Goal: Task Accomplishment & Management: Complete application form

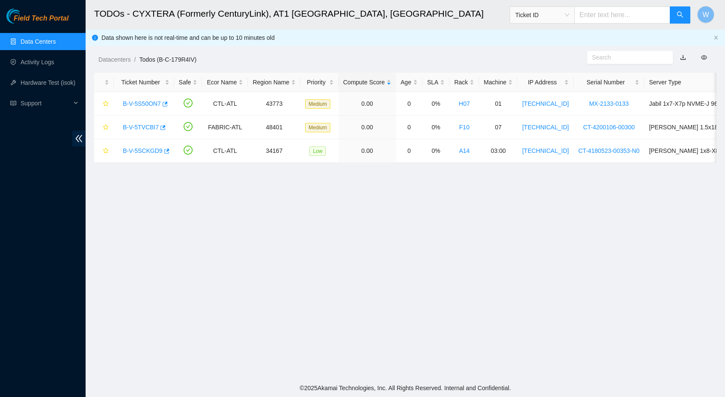
scroll to position [67, 0]
click at [132, 106] on link "B-V-5S50ON7" at bounding box center [142, 103] width 38 height 7
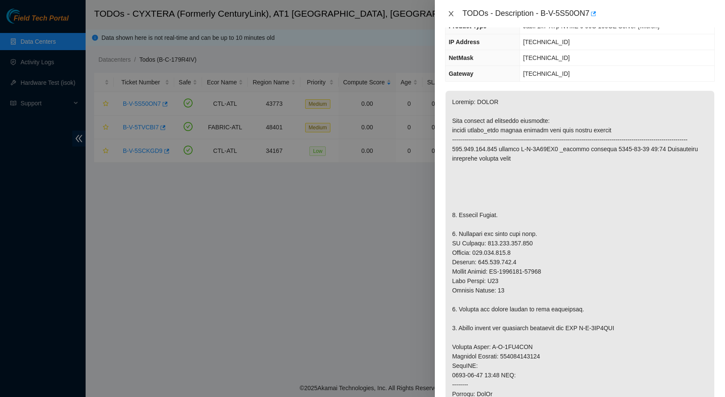
click at [453, 13] on icon "close" at bounding box center [451, 13] width 7 height 7
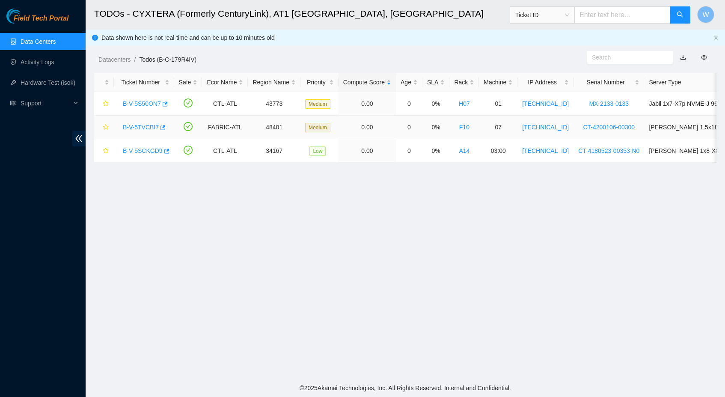
click at [143, 124] on link "B-V-5TVCBI7" at bounding box center [141, 127] width 36 height 7
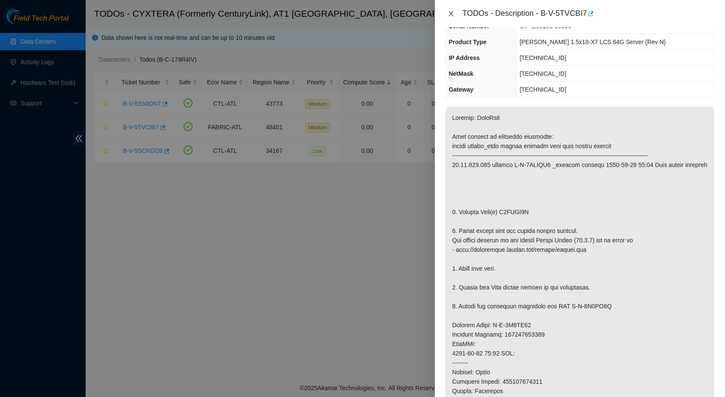
click at [451, 13] on icon "close" at bounding box center [451, 13] width 5 height 5
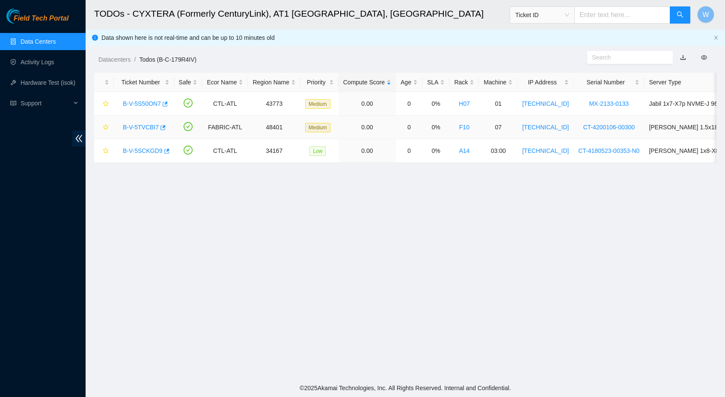
click at [154, 127] on link "B-V-5TVCBI7" at bounding box center [141, 127] width 36 height 7
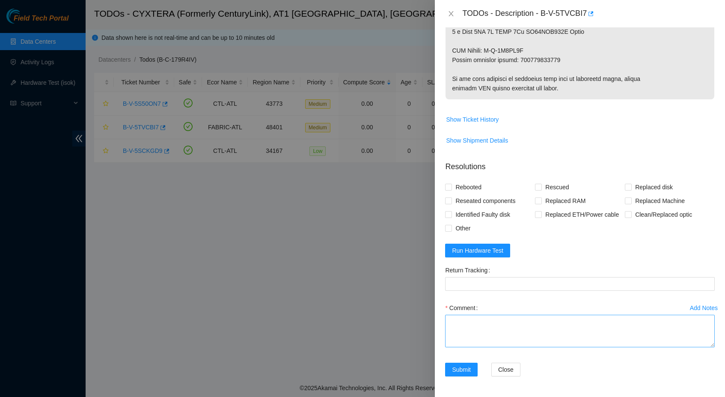
scroll to position [562, 0]
click at [490, 329] on textarea "Comment" at bounding box center [580, 330] width 270 height 33
type textarea "Replaced bad disk With new disk Rescued with latest version Iped the server Ran…"
click at [467, 180] on span "Rebooted" at bounding box center [468, 187] width 33 height 14
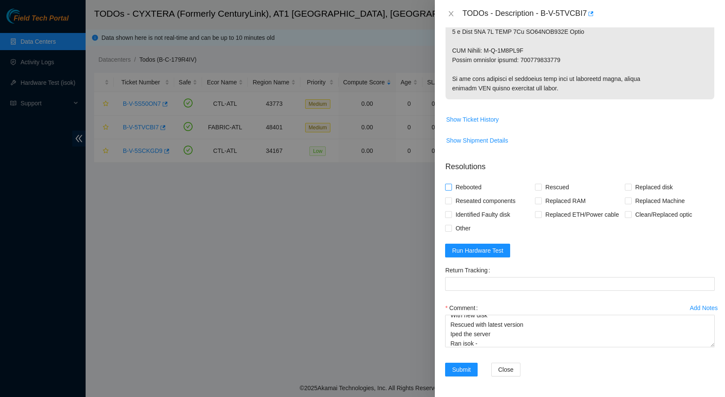
click at [451, 184] on input "Rebooted" at bounding box center [448, 187] width 6 height 6
checkbox input "true"
click at [542, 180] on span "Rescued" at bounding box center [557, 187] width 30 height 14
click at [541, 184] on input "Rescued" at bounding box center [538, 187] width 6 height 6
checkbox input "true"
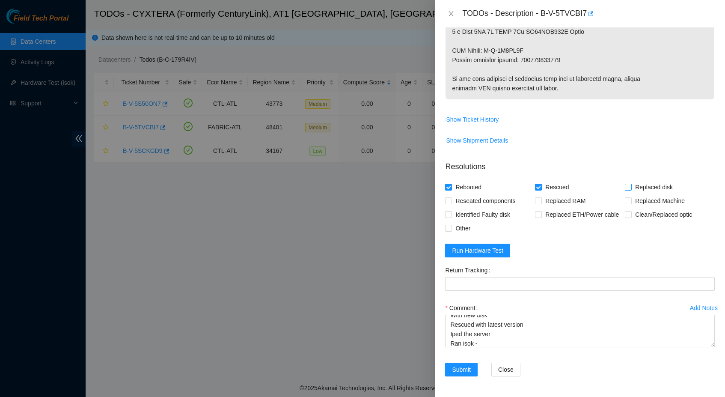
click at [632, 180] on span "Replaced disk" at bounding box center [654, 187] width 45 height 14
click at [631, 184] on input "Replaced disk" at bounding box center [628, 187] width 6 height 6
checkbox input "true"
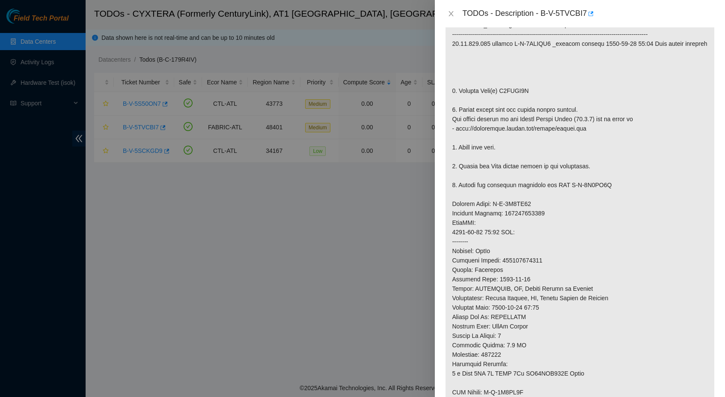
scroll to position [179, 0]
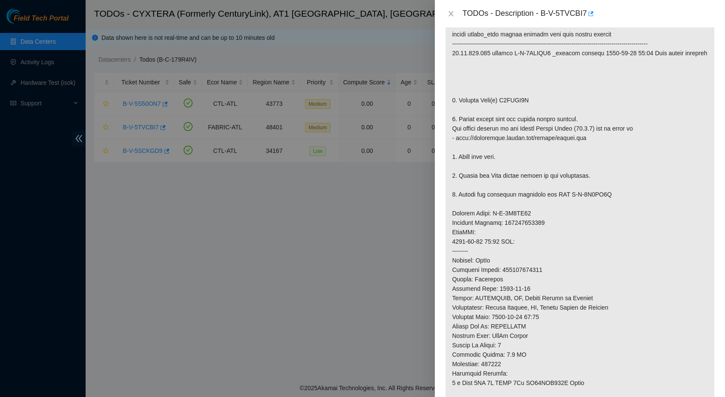
click at [521, 122] on p at bounding box center [579, 222] width 269 height 455
copy p "V6KMYP1S"
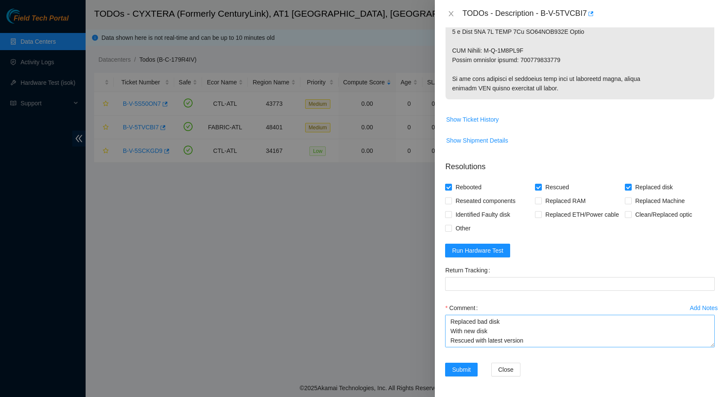
scroll to position [0, 0]
click at [514, 321] on textarea "Replaced bad disk With new disk Rescued with latest version Iped the server Ran…" at bounding box center [580, 330] width 270 height 33
paste textarea "V6KMYP1S"
click at [505, 329] on textarea "Replaced bad disk V6KMYP1S With new disk Rescued with latest version Iped the s…" at bounding box center [580, 330] width 270 height 33
type textarea "Replaced bad disk V6KMYP1S With new disk 201TK86MF Rescued with latest version …"
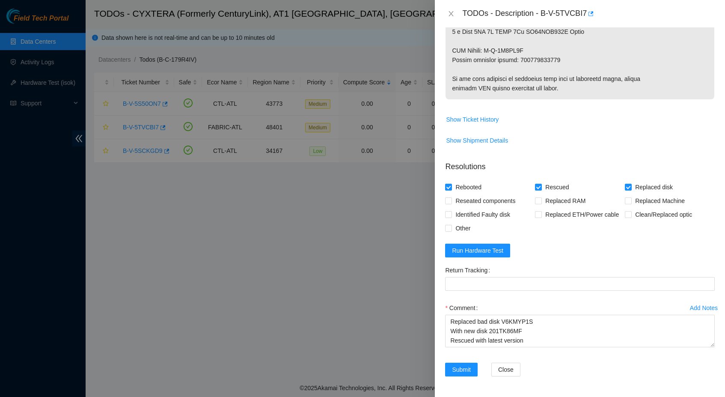
click at [586, 306] on div "Comment" at bounding box center [580, 308] width 270 height 14
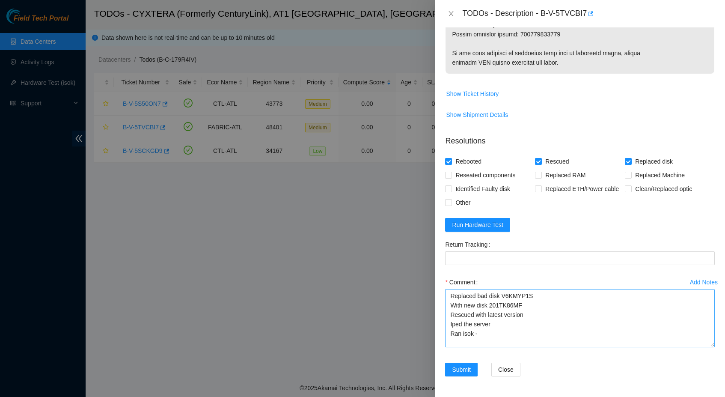
click at [706, 347] on textarea "Replaced bad disk V6KMYP1S With new disk 201TK86MF Rescued with latest version …" at bounding box center [580, 318] width 270 height 58
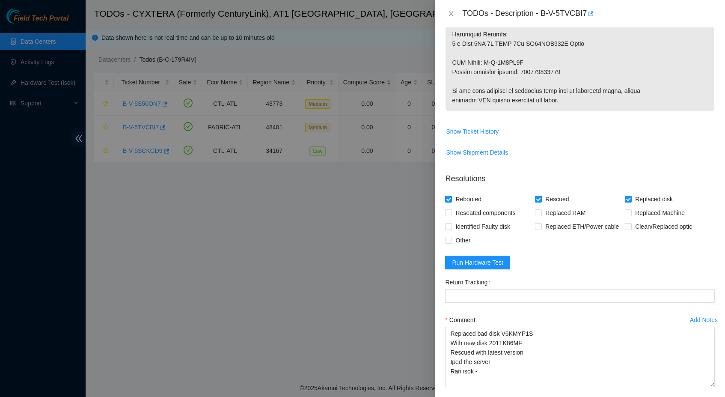
scroll to position [505, 0]
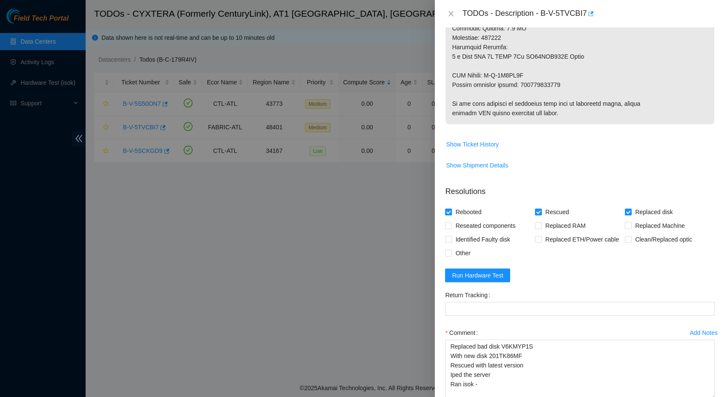
copy p "473665208257"
click at [502, 315] on Tracking "Return Tracking" at bounding box center [580, 309] width 270 height 14
paste Tracking "473665208257"
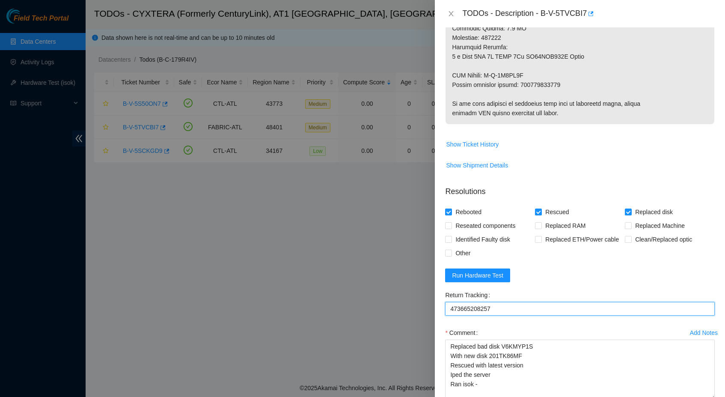
type Tracking "473665208257"
click at [585, 339] on div "Comment" at bounding box center [580, 333] width 270 height 14
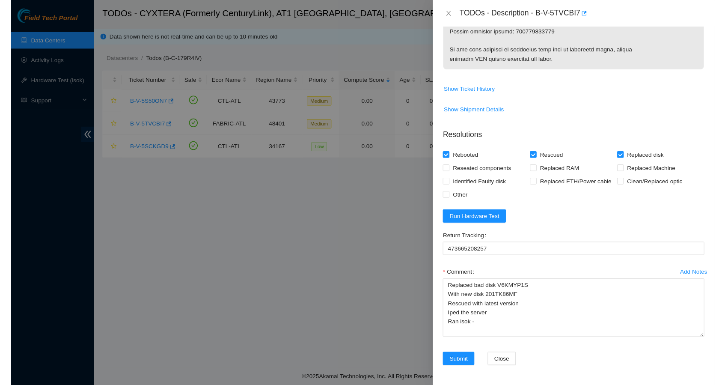
scroll to position [590, 0]
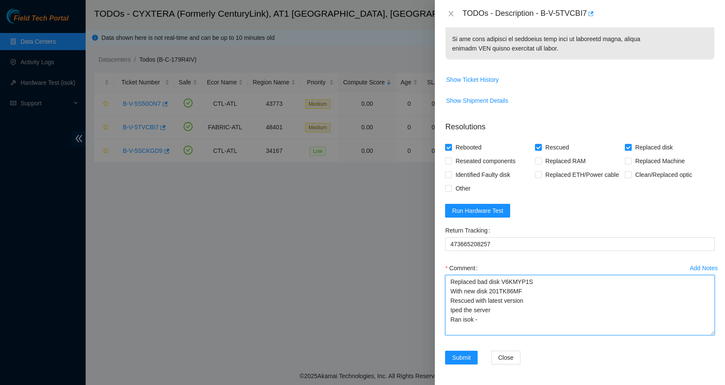
drag, startPoint x: 484, startPoint y: 318, endPoint x: 446, endPoint y: 278, distance: 55.4
click at [446, 278] on textarea "Replaced bad disk V6KMYP1S With new disk 201TK86MF Rescued with latest version …" at bounding box center [580, 305] width 270 height 60
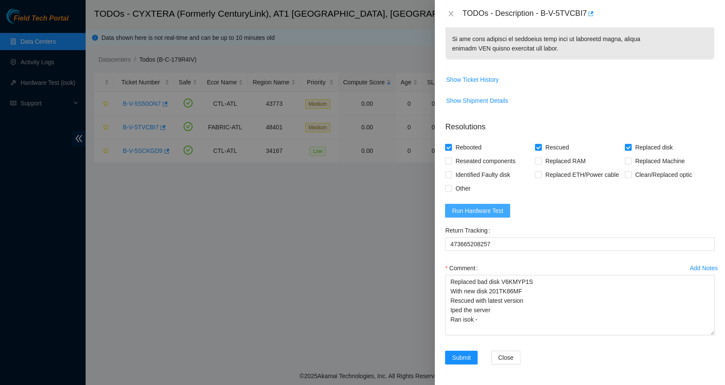
click at [486, 213] on span "Run Hardware Test" at bounding box center [477, 210] width 51 height 9
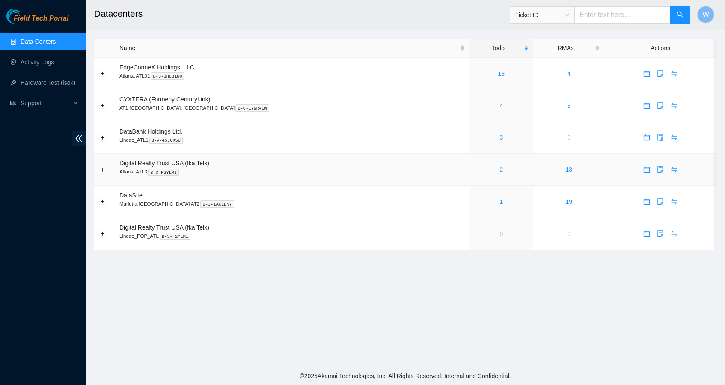
click at [499, 168] on link "2" at bounding box center [500, 169] width 3 height 7
click at [499, 108] on link "4" at bounding box center [500, 105] width 3 height 7
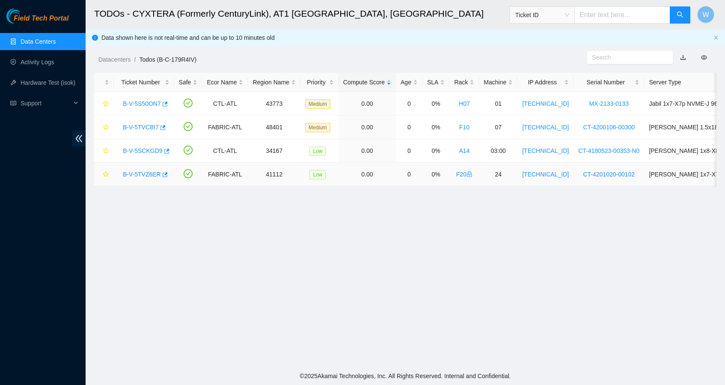
click at [150, 175] on link "B-V-5TVZ6ER" at bounding box center [142, 174] width 38 height 7
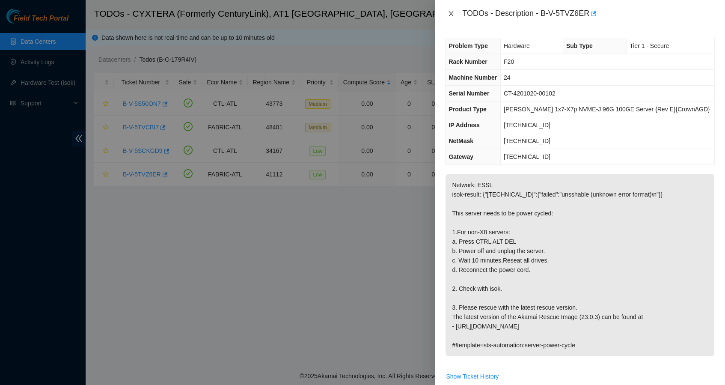
click at [451, 13] on icon "close" at bounding box center [451, 13] width 5 height 5
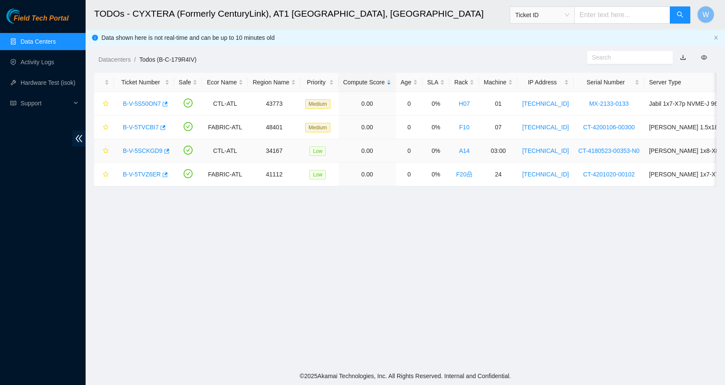
click at [149, 151] on link "B-V-5SCKGD9" at bounding box center [143, 150] width 40 height 7
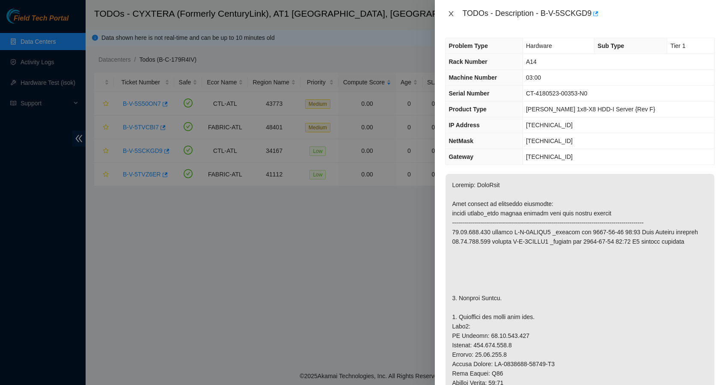
click at [453, 16] on icon "close" at bounding box center [451, 13] width 7 height 7
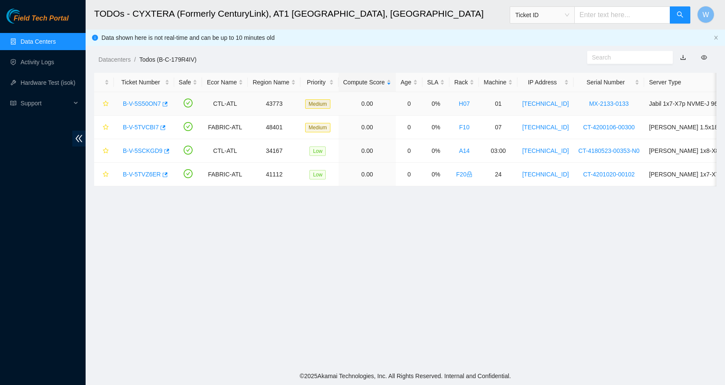
click at [137, 104] on link "B-V-5S50ON7" at bounding box center [142, 103] width 38 height 7
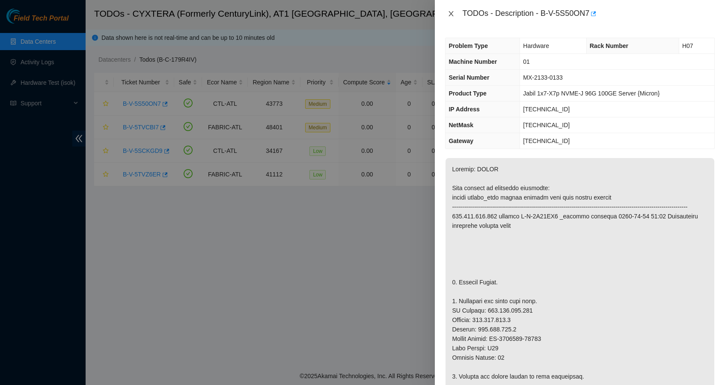
click at [452, 15] on icon "close" at bounding box center [451, 13] width 7 height 7
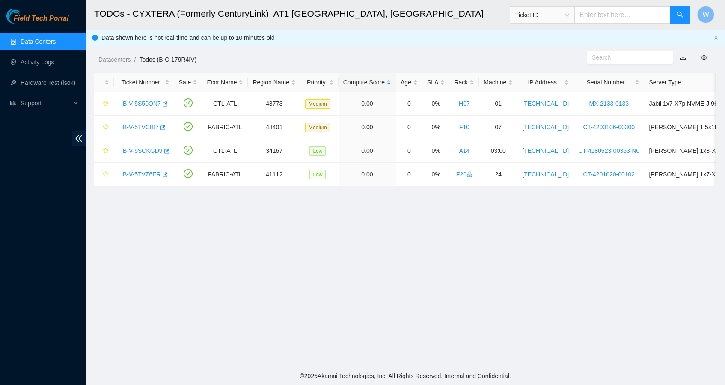
click at [47, 43] on link "Data Centers" at bounding box center [38, 41] width 35 height 7
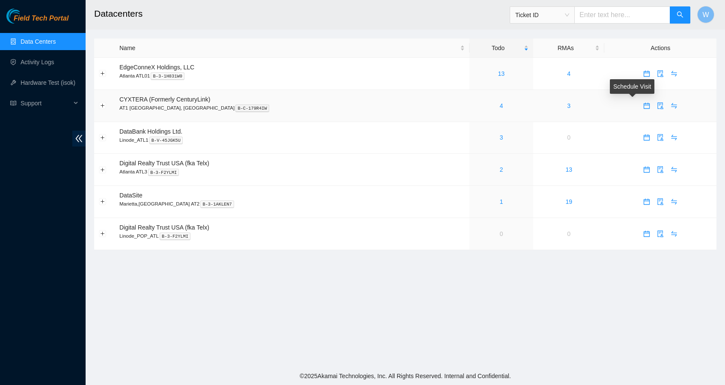
click at [643, 106] on icon "calendar" at bounding box center [646, 105] width 7 height 7
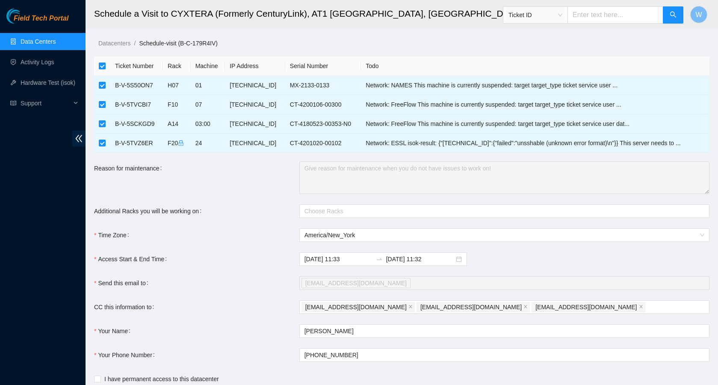
click at [104, 63] on input "checkbox" at bounding box center [102, 65] width 7 height 7
checkbox input "false"
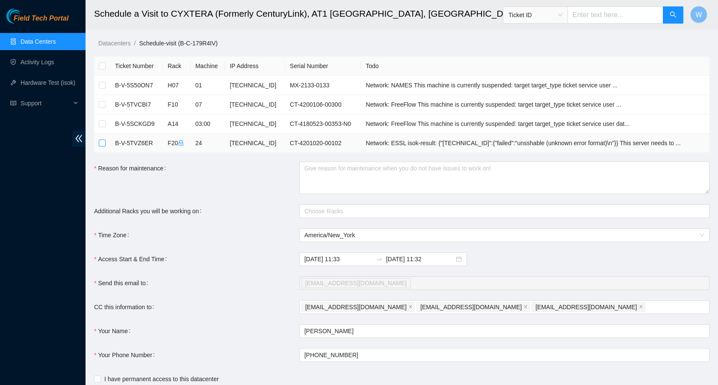
click at [103, 144] on input "checkbox" at bounding box center [102, 142] width 7 height 7
checkbox input "true"
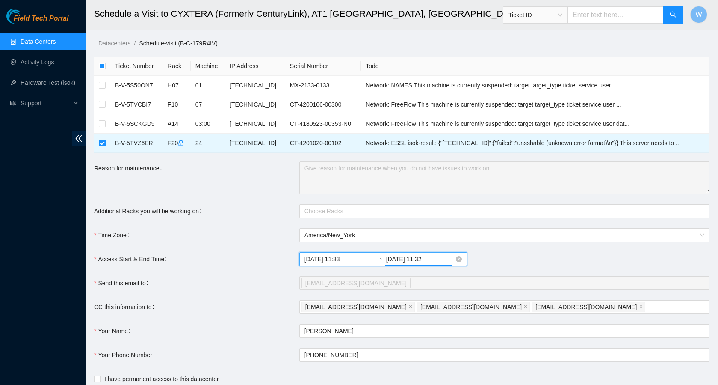
click at [425, 262] on input "2025-08-21 11:32" at bounding box center [420, 258] width 68 height 9
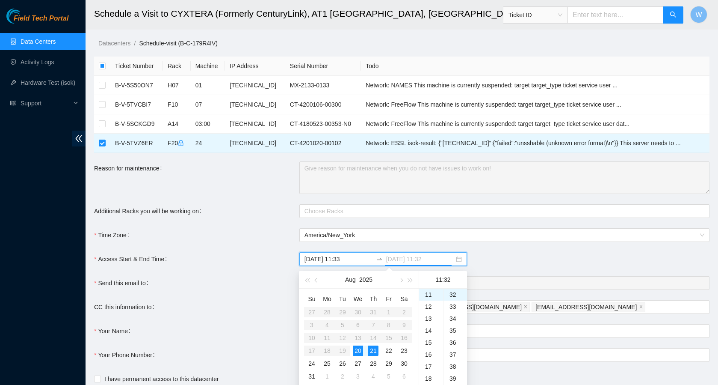
click at [355, 351] on div "20" at bounding box center [358, 350] width 10 height 10
click at [433, 332] on div "20" at bounding box center [431, 334] width 24 height 12
click at [453, 294] on div "00" at bounding box center [456, 294] width 24 height 12
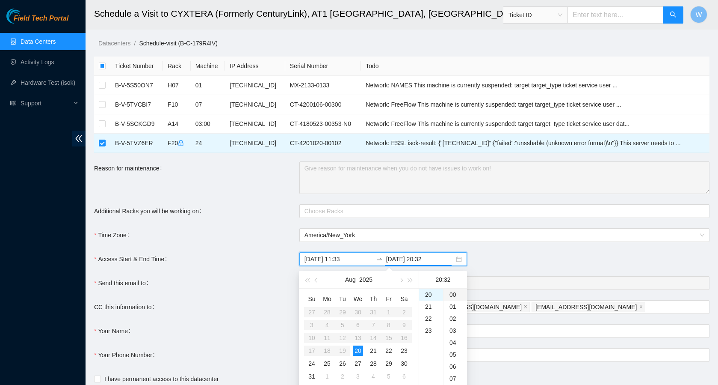
type input "2025-08-20 20:00"
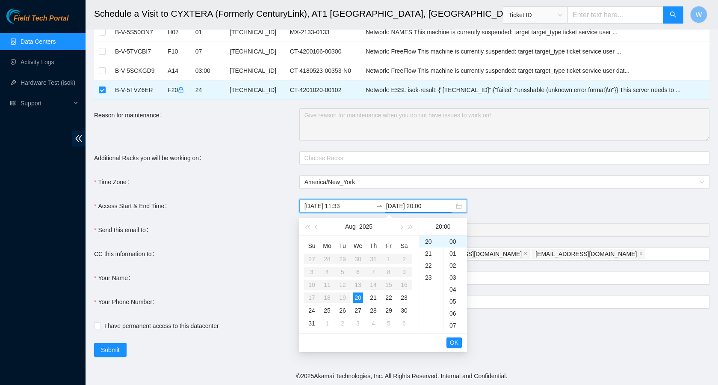
scroll to position [53, 0]
click at [455, 341] on span "OK" at bounding box center [454, 342] width 9 height 9
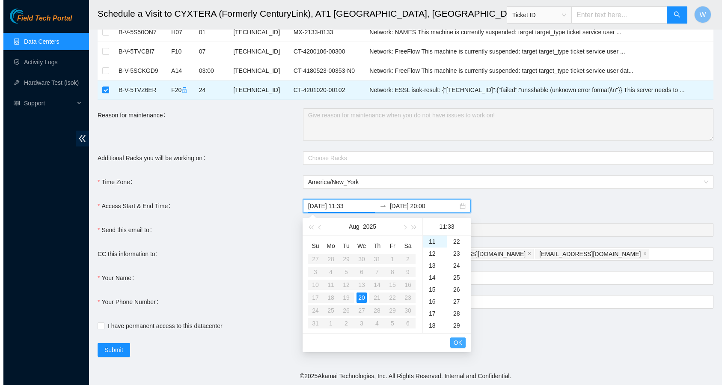
scroll to position [395, 0]
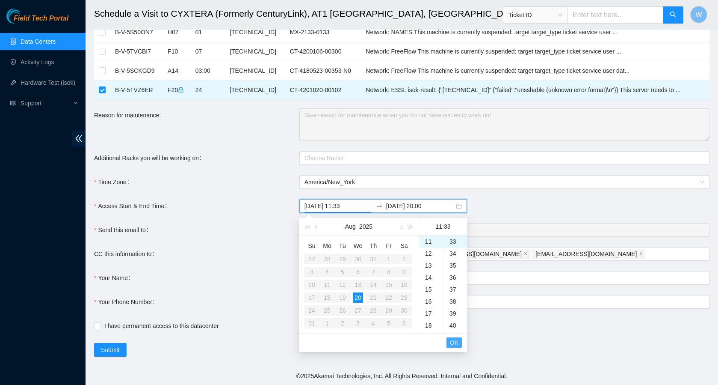
click at [455, 341] on span "OK" at bounding box center [454, 342] width 9 height 9
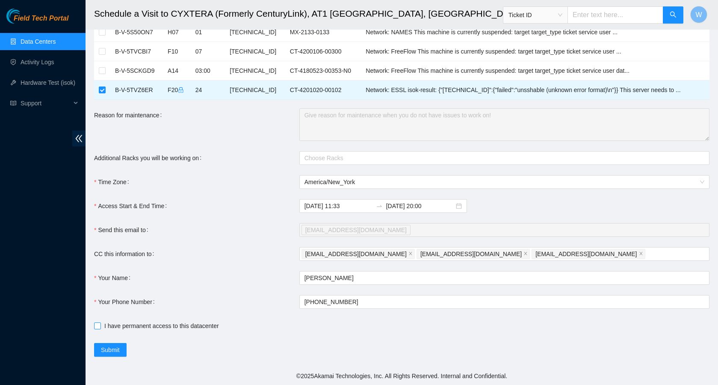
click at [101, 327] on span at bounding box center [97, 325] width 7 height 7
click at [100, 327] on input "I have permanent access to this datacenter" at bounding box center [97, 325] width 6 height 6
checkbox input "true"
click at [106, 344] on button "Submit" at bounding box center [110, 350] width 33 height 14
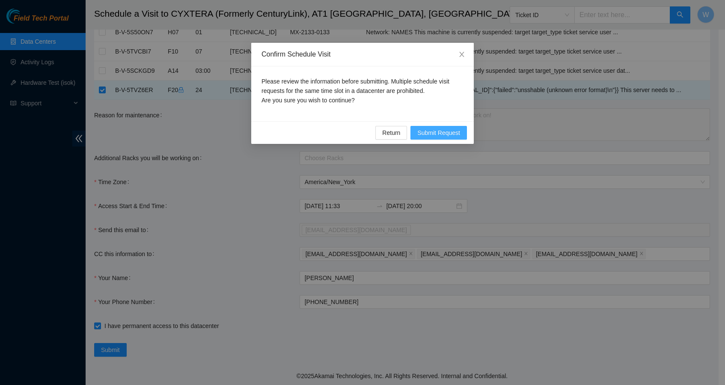
click at [447, 134] on span "Submit Request" at bounding box center [438, 132] width 43 height 9
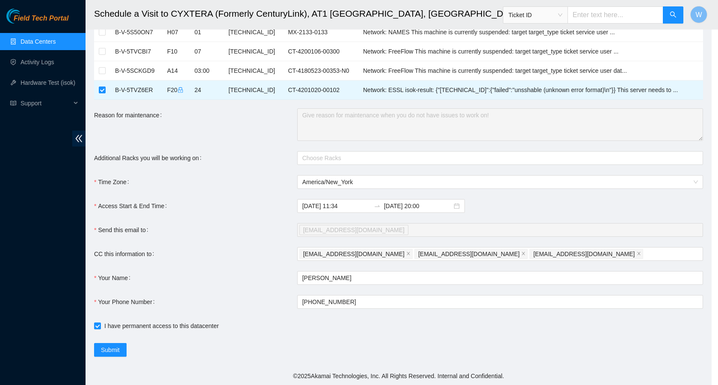
type input "2025-08-20 11:34"
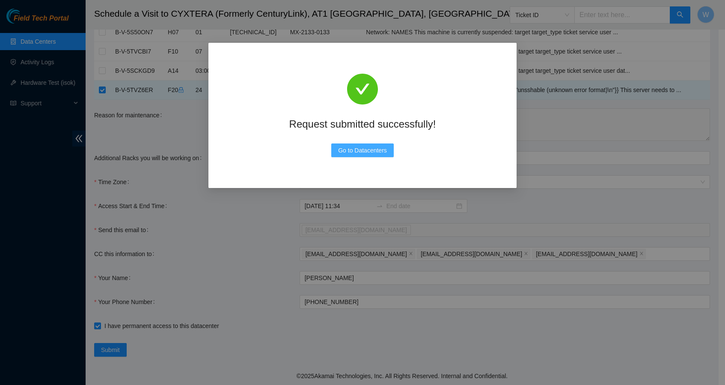
click at [370, 149] on span "Go to Datacenters" at bounding box center [362, 149] width 49 height 9
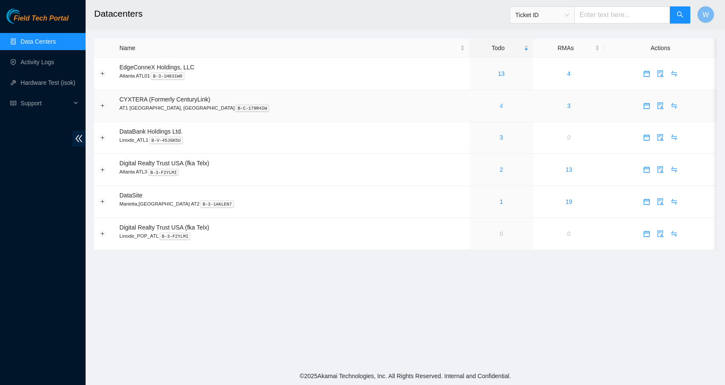
click at [499, 105] on link "4" at bounding box center [500, 105] width 3 height 7
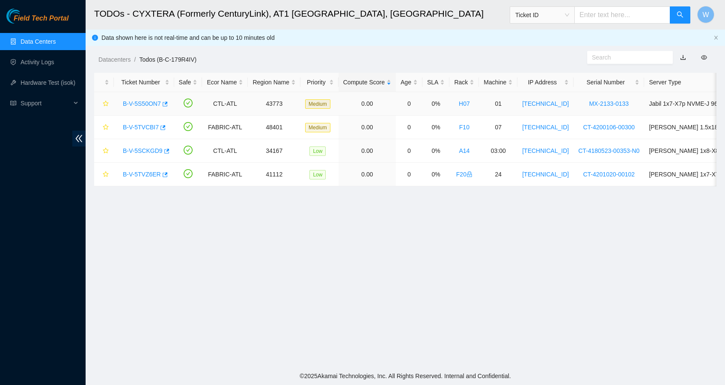
click at [132, 105] on link "B-V-5S50ON7" at bounding box center [142, 103] width 38 height 7
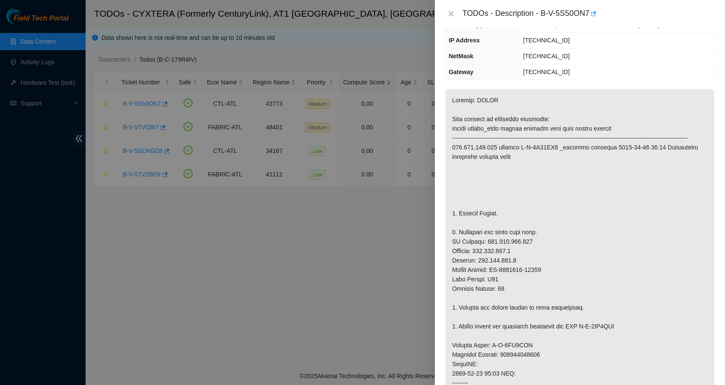
scroll to position [73, 0]
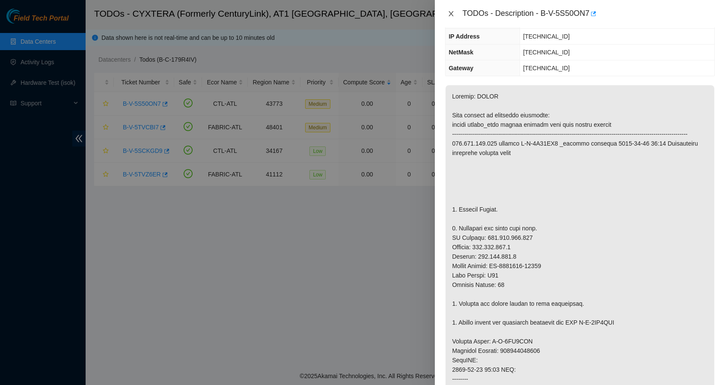
click at [451, 17] on button "Close" at bounding box center [451, 14] width 12 height 8
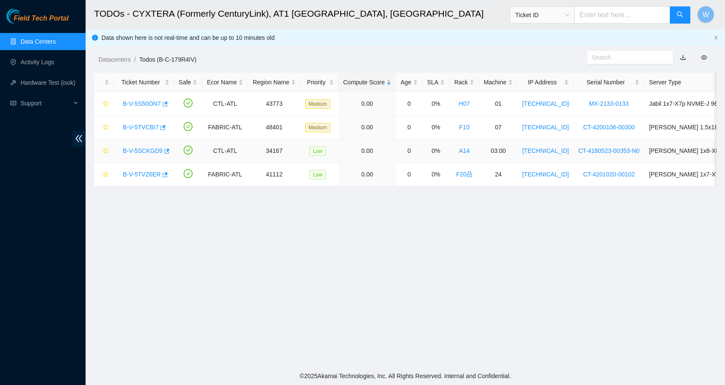
click at [153, 152] on link "B-V-5SCKGD9" at bounding box center [143, 150] width 40 height 7
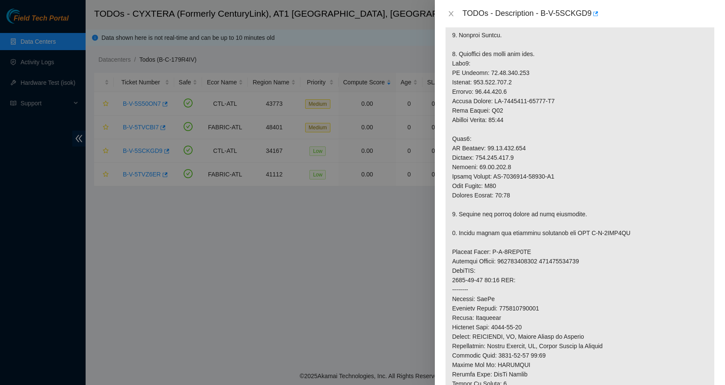
scroll to position [278, 0]
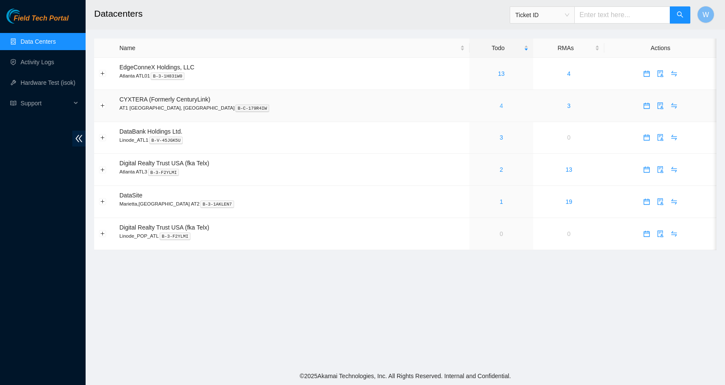
click at [499, 105] on link "4" at bounding box center [500, 105] width 3 height 7
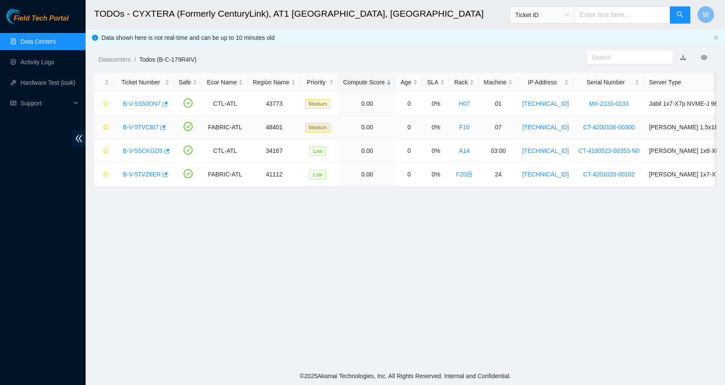
click at [133, 127] on link "B-V-5TVCBI7" at bounding box center [141, 127] width 36 height 7
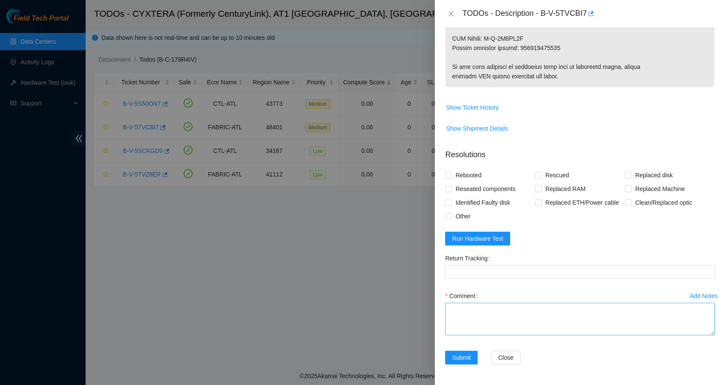
scroll to position [574, 0]
click at [522, 323] on textarea "Comment" at bounding box center [580, 319] width 270 height 33
paste textarea "Replaced bad disk V6KMYP1S With new disk 201TK86MF Rescued with latest version …"
type textarea "Replaced bad disk V6KMYP1S With new disk 201TK86MF Rescued with latest version …"
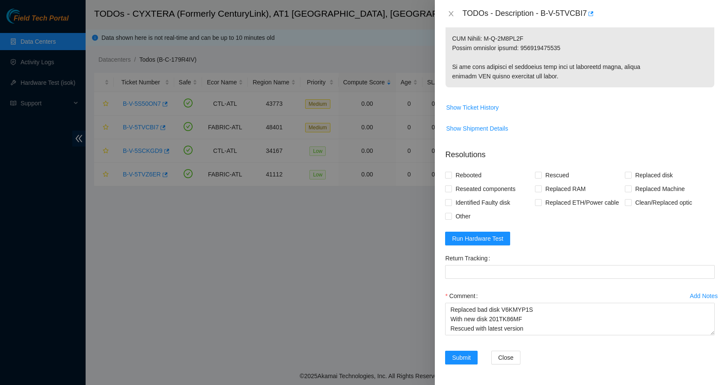
copy p "473665208257"
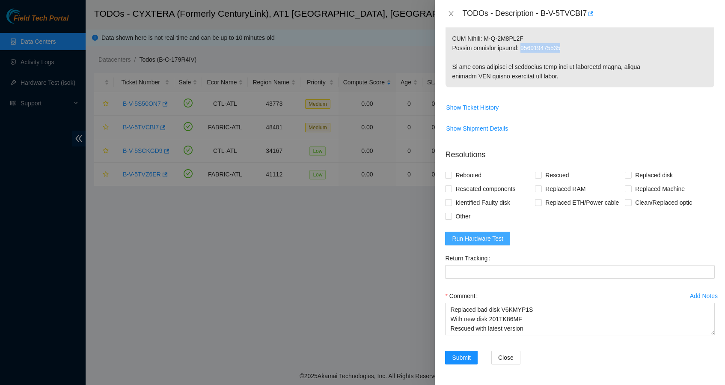
click at [466, 238] on span "Run Hardware Test" at bounding box center [477, 238] width 51 height 9
click at [475, 279] on div "Return Tracking" at bounding box center [580, 270] width 276 height 38
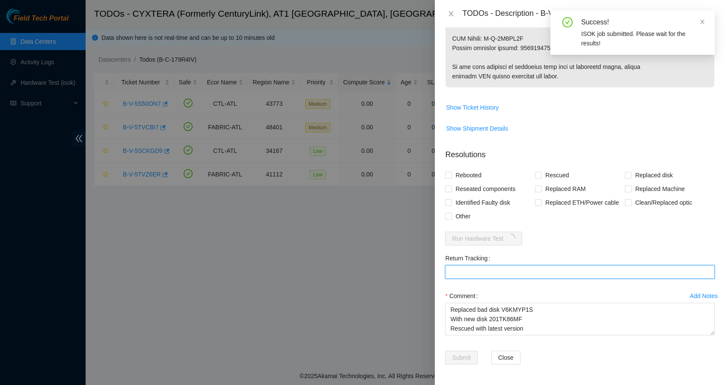
click at [475, 278] on Tracking "Return Tracking" at bounding box center [580, 272] width 270 height 14
paste Tracking "473665208257"
type Tracking "473665208257"
click at [451, 172] on input "Rebooted" at bounding box center [448, 175] width 6 height 6
checkbox input "true"
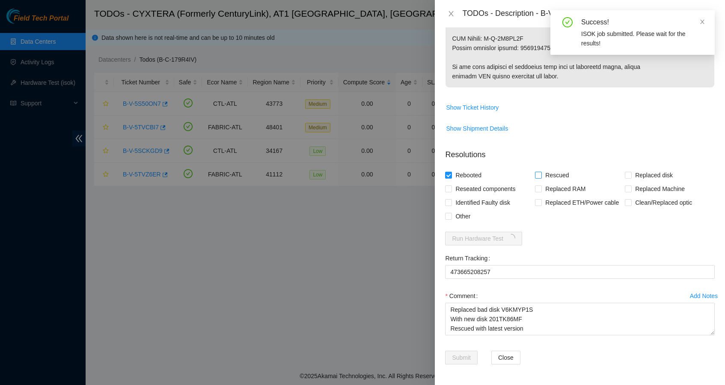
click at [538, 168] on label "Rescued" at bounding box center [553, 175] width 37 height 14
click at [538, 172] on input "Rescued" at bounding box center [538, 175] width 6 height 6
checkbox input "true"
click at [618, 168] on div "Rescued" at bounding box center [580, 175] width 90 height 14
click at [625, 172] on input "Replaced disk" at bounding box center [628, 175] width 6 height 6
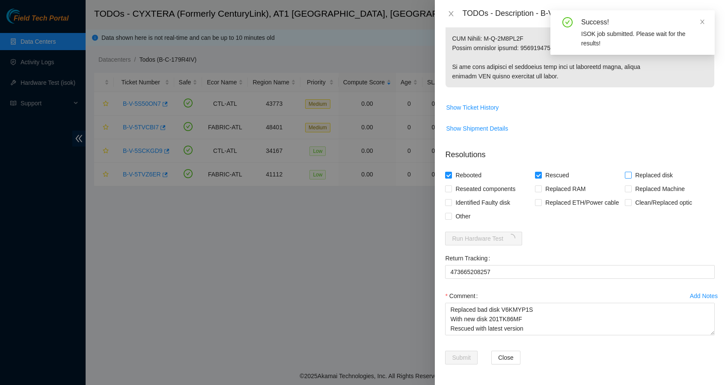
checkbox input "true"
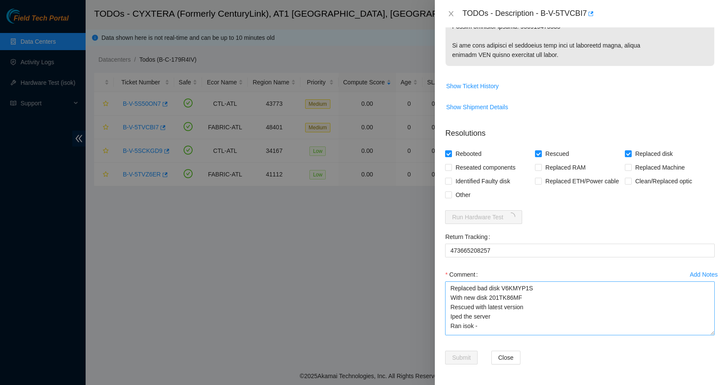
click at [706, 335] on textarea "Replaced bad disk V6KMYP1S With new disk 201TK86MF Rescued with latest version …" at bounding box center [580, 308] width 270 height 54
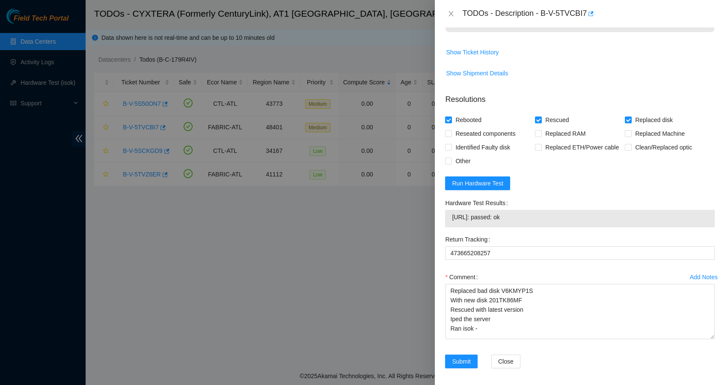
drag, startPoint x: 532, startPoint y: 248, endPoint x: 453, endPoint y: 248, distance: 79.6
click at [453, 222] on span "23.46.145.168: passed: ok" at bounding box center [580, 216] width 256 height 9
copy span "23.46.145.168: passed: ok"
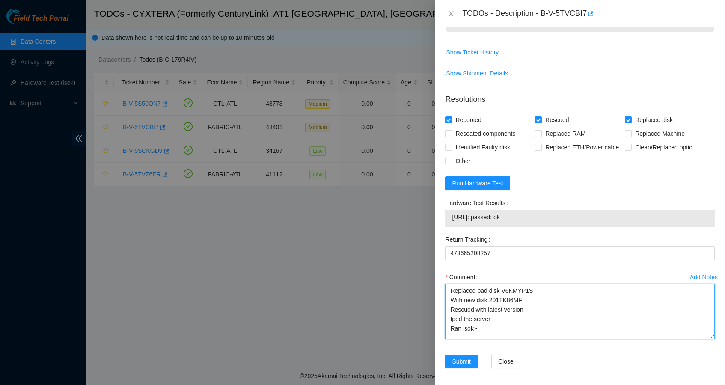
click at [494, 339] on textarea "Replaced bad disk V6KMYP1S With new disk 201TK86MF Rescued with latest version …" at bounding box center [580, 311] width 270 height 55
paste textarea "23.46.145.168: passed: ok"
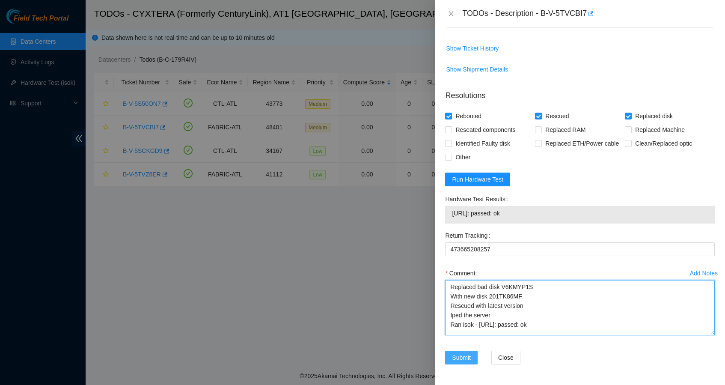
type textarea "Replaced bad disk V6KMYP1S With new disk 201TK86MF Rescued with latest version …"
click at [468, 355] on span "Submit" at bounding box center [461, 357] width 19 height 9
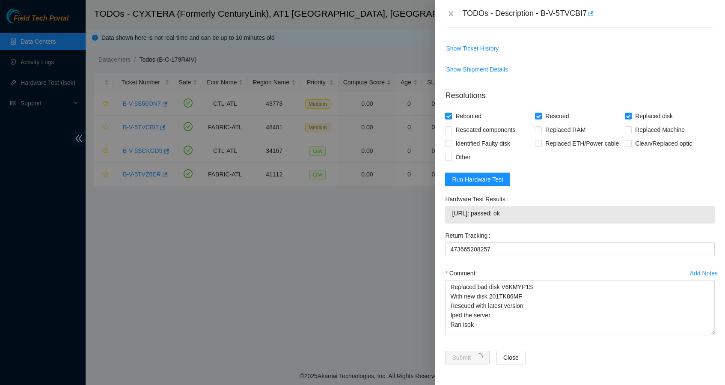
scroll to position [79, 0]
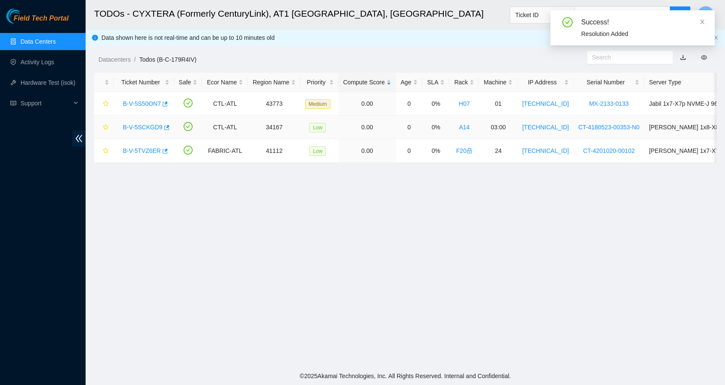
click at [151, 123] on div "B-V-5SCKGD9" at bounding box center [144, 127] width 51 height 14
click at [151, 129] on link "B-V-5SCKGD9" at bounding box center [143, 127] width 40 height 7
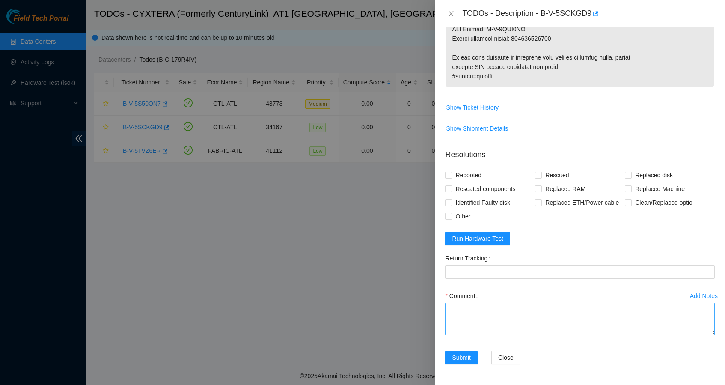
scroll to position [725, 0]
click at [518, 313] on textarea "Comment" at bounding box center [580, 319] width 270 height 33
type textarea "Replaced old server With new server Iped both nodes Ran isok -"
click at [479, 168] on span "Rebooted" at bounding box center [468, 175] width 33 height 14
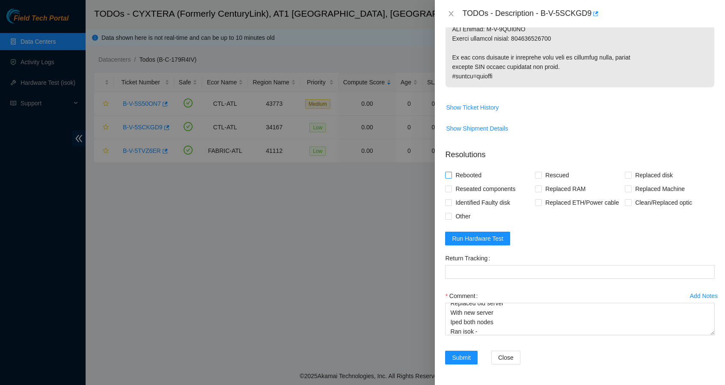
click at [451, 172] on input "Rebooted" at bounding box center [448, 175] width 6 height 6
checkbox input "true"
click at [639, 182] on span "Replaced Machine" at bounding box center [660, 189] width 56 height 14
click at [631, 185] on input "Replaced Machine" at bounding box center [628, 188] width 6 height 6
checkbox input "true"
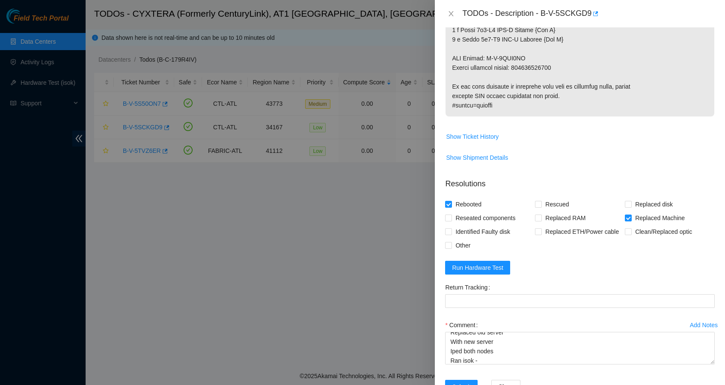
scroll to position [647, 0]
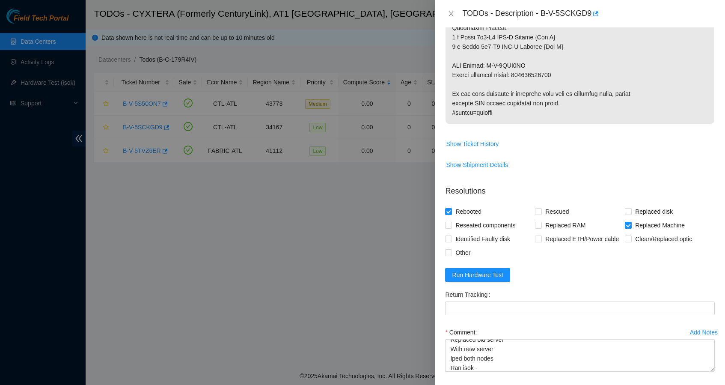
copy p "414739614466"
click at [508, 315] on Tracking "Return Tracking" at bounding box center [580, 308] width 270 height 14
paste Tracking "414739614466"
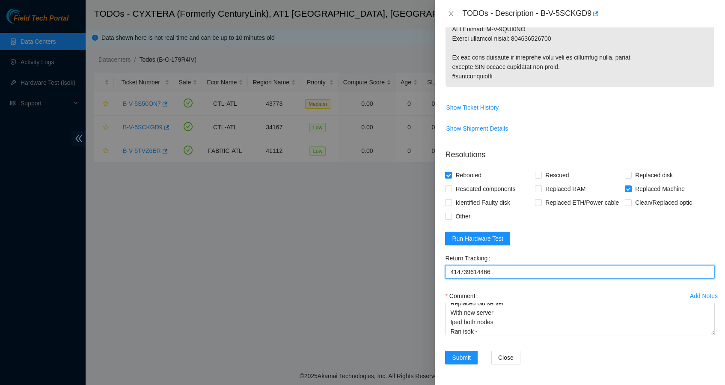
scroll to position [725, 0]
type Tracking "414739614466"
click at [479, 240] on span "Run Hardware Test" at bounding box center [477, 238] width 51 height 9
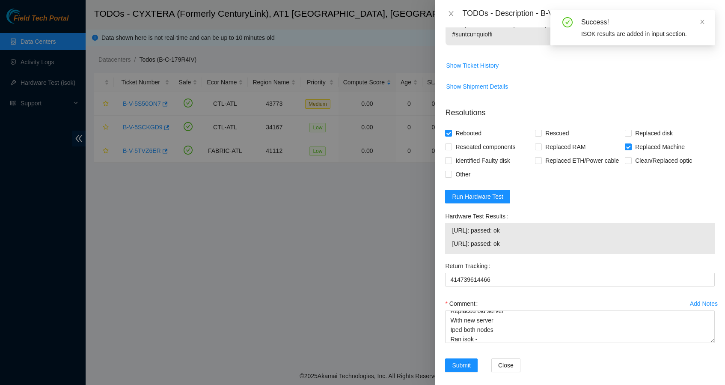
drag, startPoint x: 530, startPoint y: 285, endPoint x: 448, endPoint y: 272, distance: 82.7
click at [448, 254] on div "23.54.168.196: passed: ok 23.54.168.197: passed: ok" at bounding box center [580, 238] width 270 height 31
copy tbody "23.54.168.196: passed: ok 23.54.168.197: passed: ok"
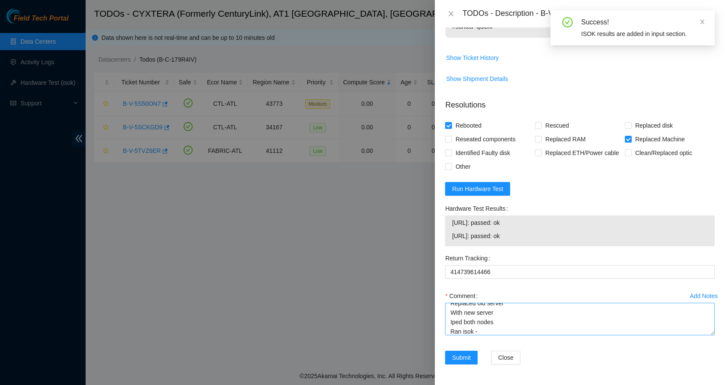
scroll to position [774, 0]
click at [490, 333] on textarea "Replaced old server With new server Iped both nodes Ran isok -" at bounding box center [580, 319] width 270 height 33
paste textarea "23.54.168.196: passed: ok 23.54.168.197: passed: ok"
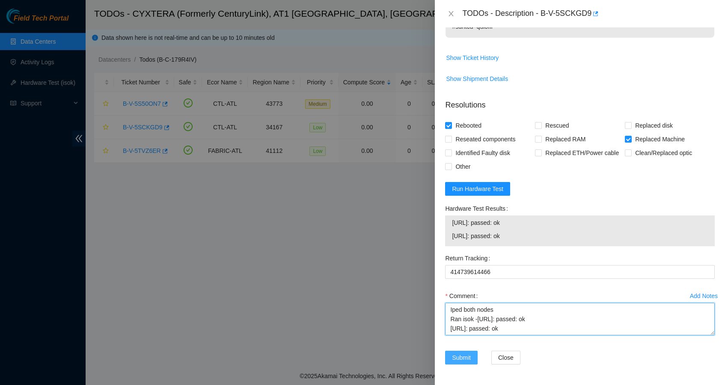
type textarea "Replaced old server With new server Iped both nodes Ran isok -23.54.168.196: pa…"
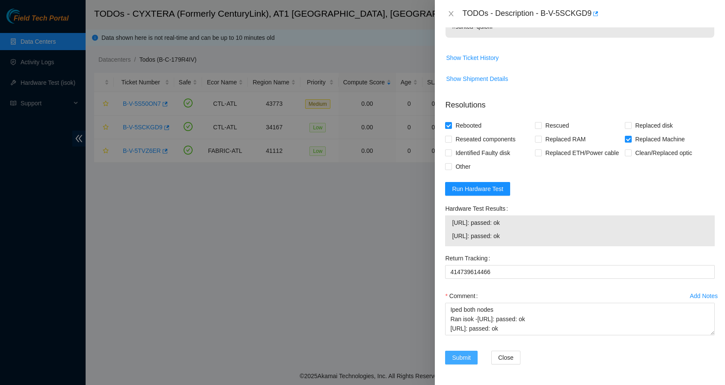
click at [466, 358] on span "Submit" at bounding box center [461, 357] width 19 height 9
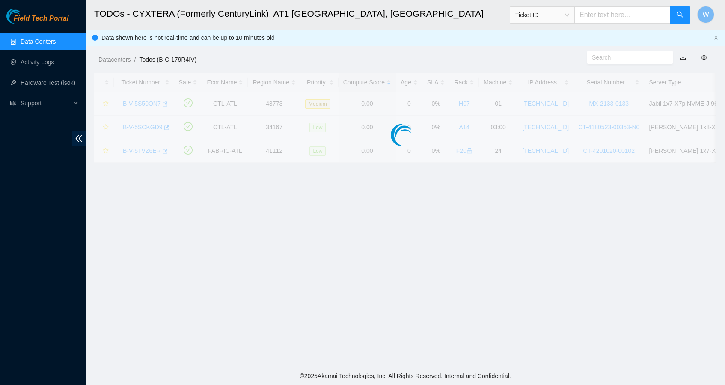
scroll to position [79, 0]
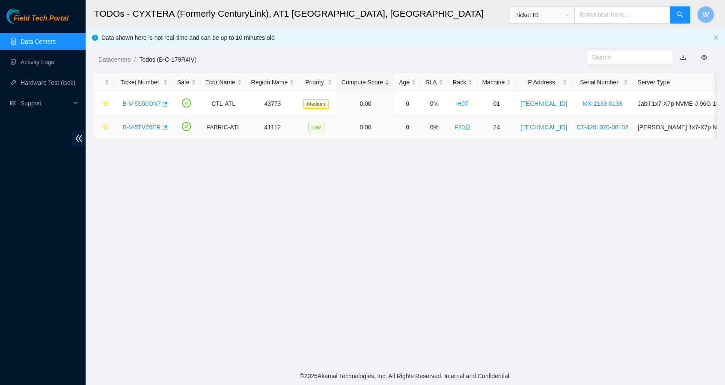
click at [147, 129] on link "B-V-5TVZ6ER" at bounding box center [142, 127] width 38 height 7
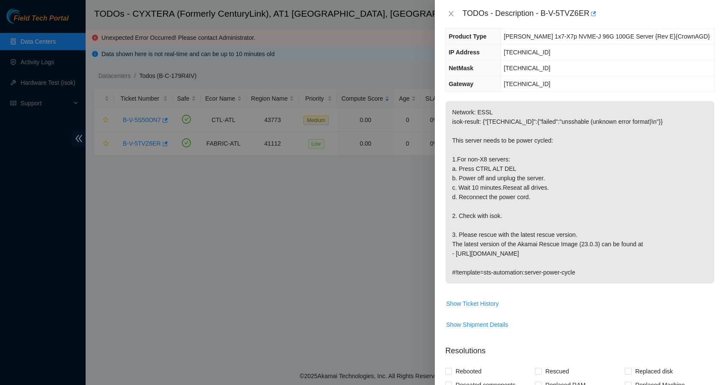
scroll to position [75, 0]
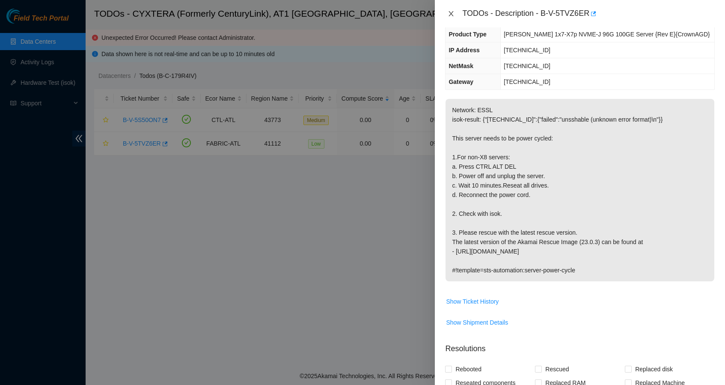
click at [452, 15] on icon "close" at bounding box center [451, 13] width 5 height 5
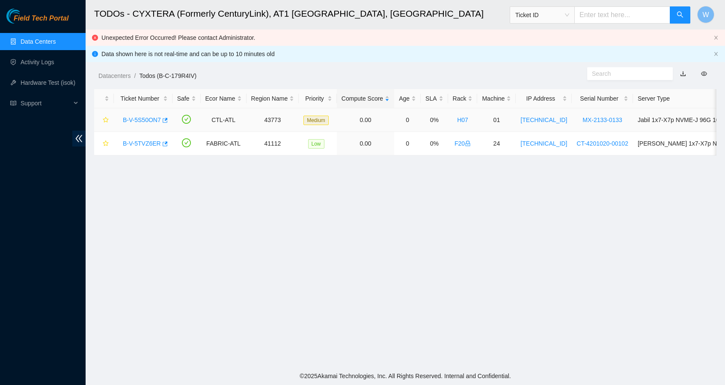
click at [156, 120] on link "B-V-5S50ON7" at bounding box center [142, 119] width 38 height 7
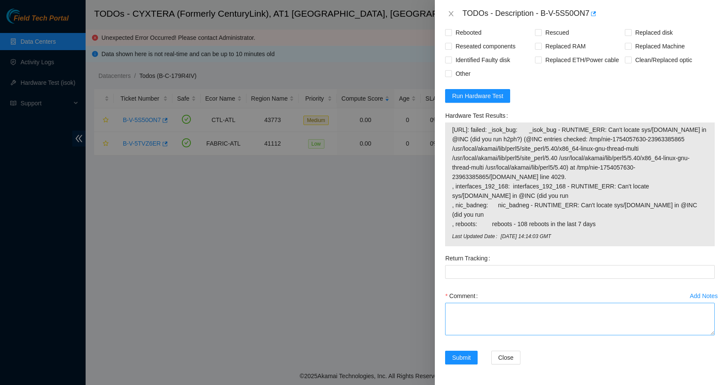
scroll to position [738, 0]
click at [520, 320] on textarea "Comment" at bounding box center [580, 319] width 270 height 33
type textarea "Replaced old server With new server Iped the new server Ran isok -"
click at [484, 98] on span "Run Hardware Test" at bounding box center [477, 95] width 51 height 9
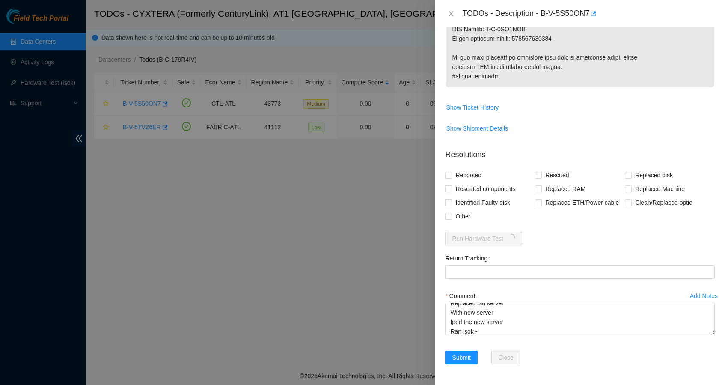
scroll to position [596, 0]
click at [468, 168] on span "Rebooted" at bounding box center [468, 175] width 33 height 14
click at [451, 172] on input "Rebooted" at bounding box center [448, 175] width 6 height 6
checkbox input "true"
click at [626, 185] on input "Replaced Machine" at bounding box center [628, 188] width 6 height 6
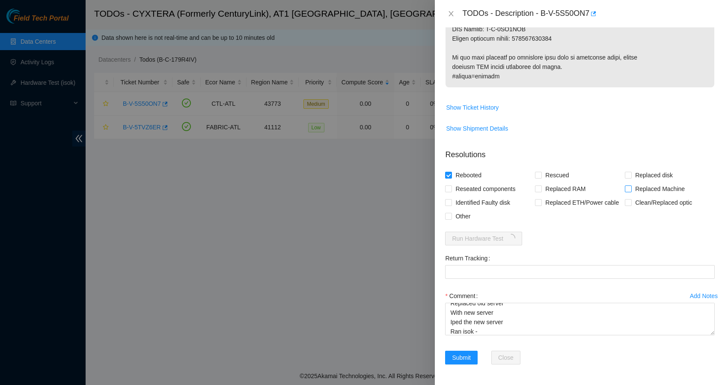
checkbox input "true"
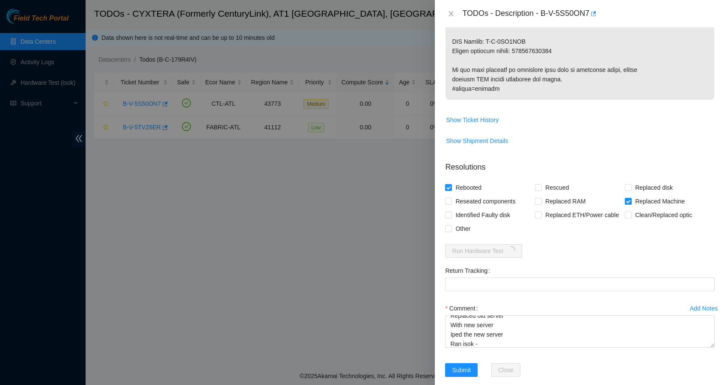
scroll to position [560, 0]
copy p "417328423639"
click at [549, 292] on Tracking "Return Tracking" at bounding box center [580, 285] width 270 height 14
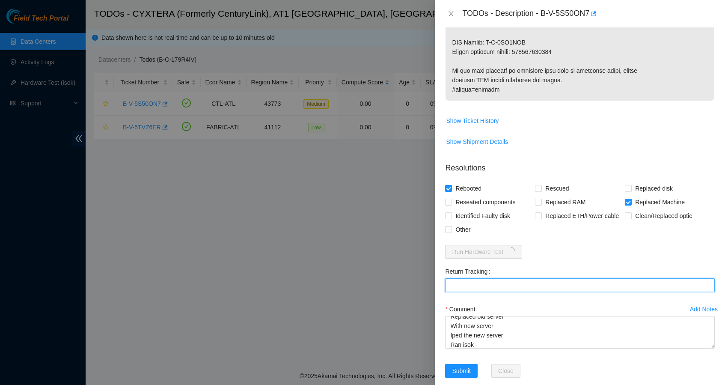
paste Tracking "417328423639"
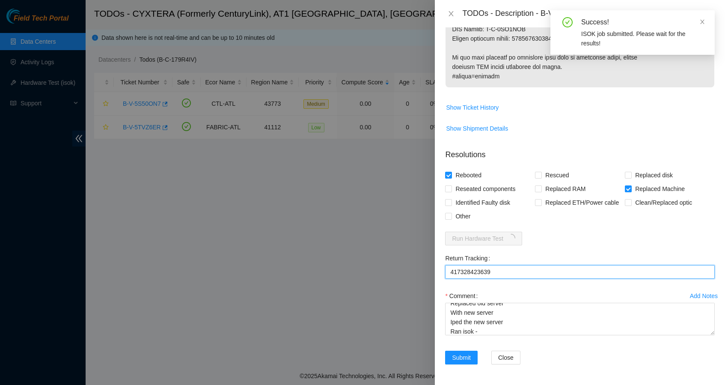
scroll to position [596, 0]
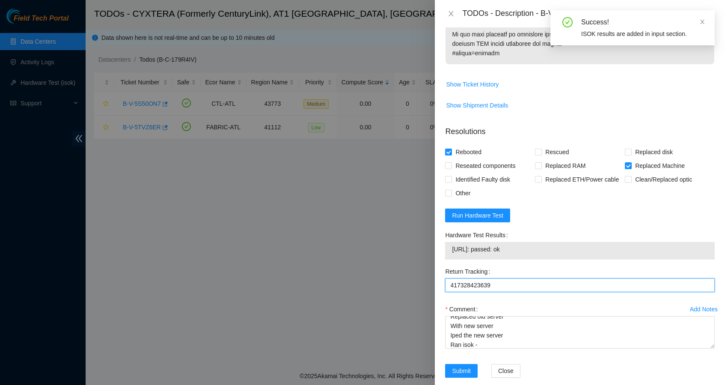
type Tracking "417328423639"
drag, startPoint x: 537, startPoint y: 273, endPoint x: 449, endPoint y: 277, distance: 87.8
click at [449, 259] on div "104.104.244.126: passed: ok" at bounding box center [580, 251] width 270 height 18
copy tbody "104.104.244.126: passed: ok"
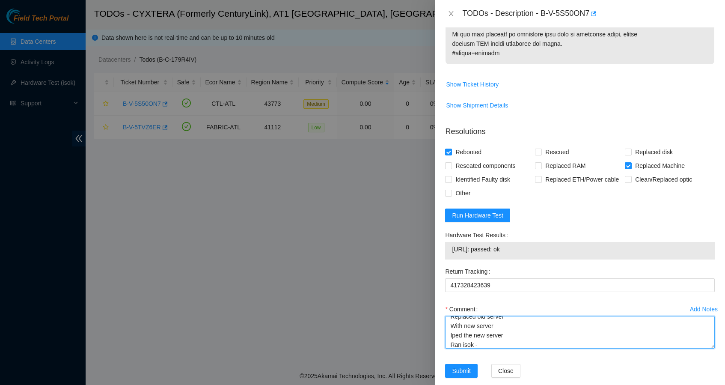
click at [519, 348] on textarea "Replaced old server With new server Iped the new server Ran isok -" at bounding box center [580, 332] width 270 height 33
paste textarea "104.104.244.126: passed: ok"
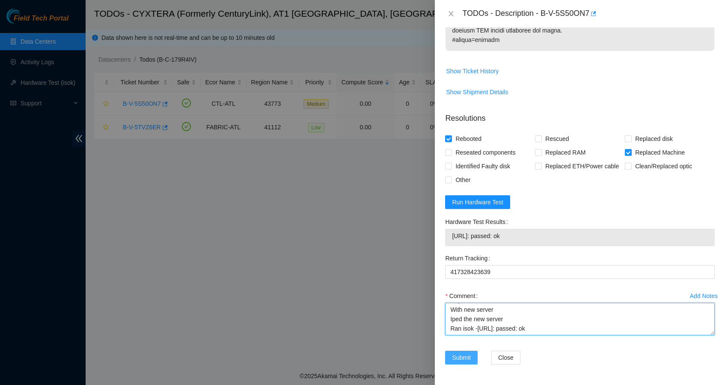
scroll to position [632, 0]
type textarea "Replaced old server With new server Iped the new server Ran isok -104.104.244.1…"
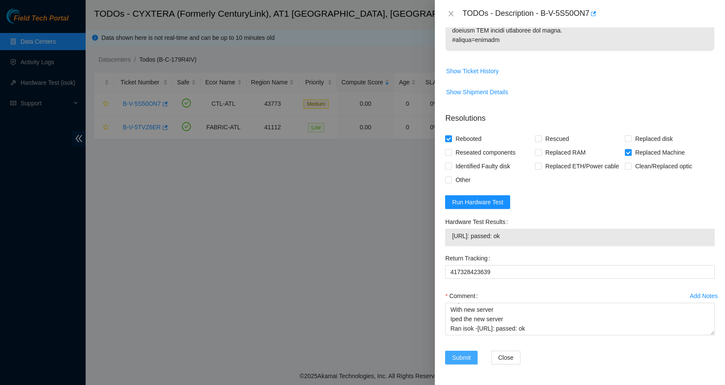
click at [472, 353] on button "Submit" at bounding box center [461, 357] width 33 height 14
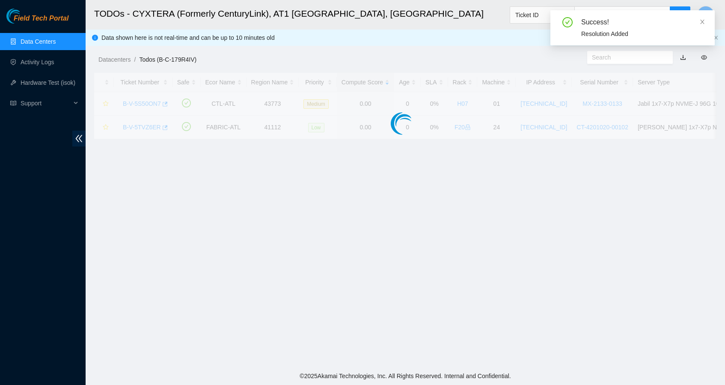
scroll to position [79, 0]
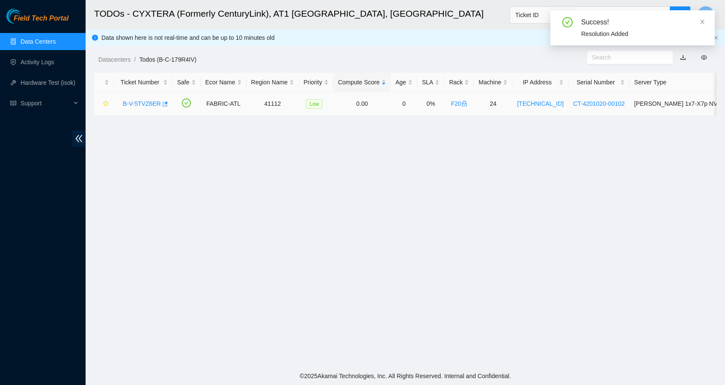
click at [140, 100] on link "B-V-5TVZ6ER" at bounding box center [142, 103] width 38 height 7
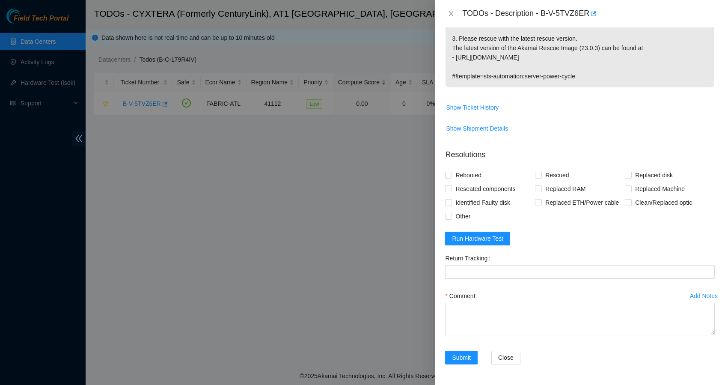
scroll to position [282, 0]
click at [460, 168] on span "Rebooted" at bounding box center [468, 175] width 33 height 14
click at [451, 172] on input "Rebooted" at bounding box center [448, 175] width 6 height 6
checkbox input "true"
click at [491, 237] on span "Run Hardware Test" at bounding box center [477, 238] width 51 height 9
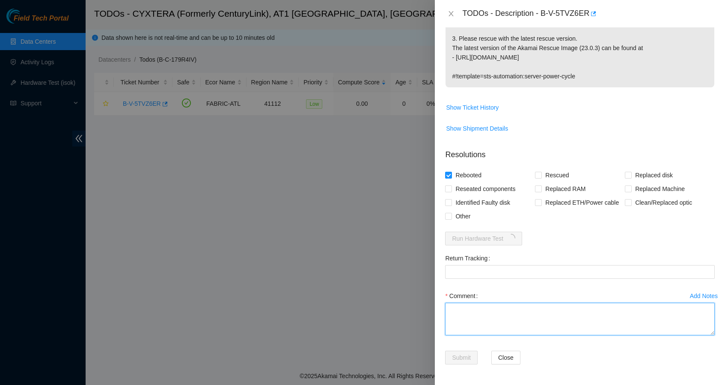
click at [499, 315] on textarea "Comment" at bounding box center [580, 319] width 270 height 33
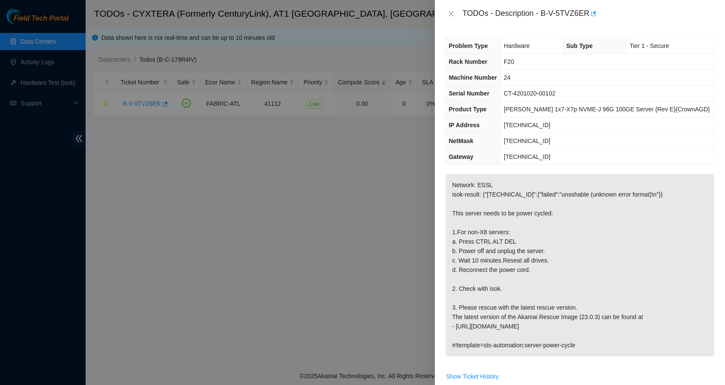
scroll to position [0, 0]
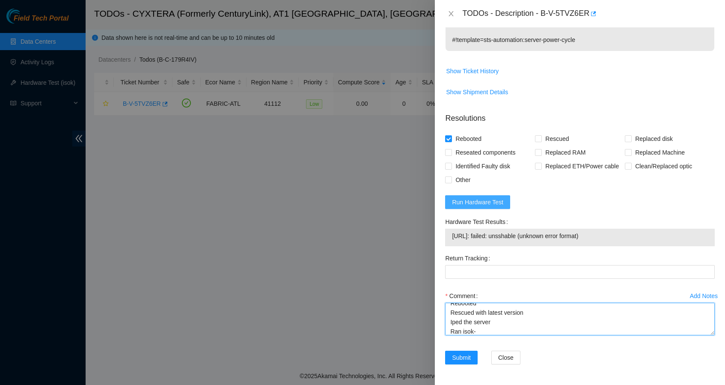
type textarea "Shut down safely Removed power cable for 10 minutes Rebooted Rescued with lates…"
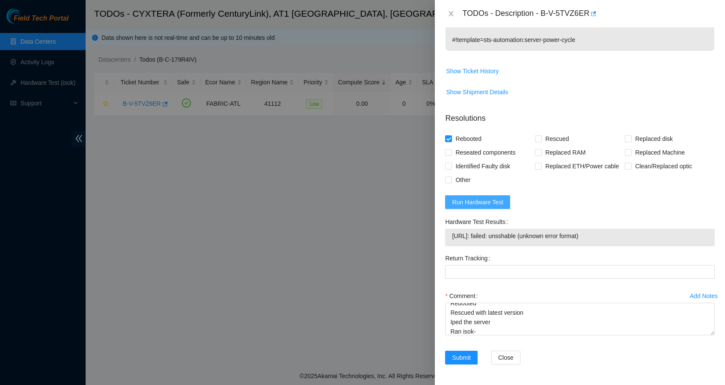
click at [485, 200] on span "Run Hardware Test" at bounding box center [477, 201] width 51 height 9
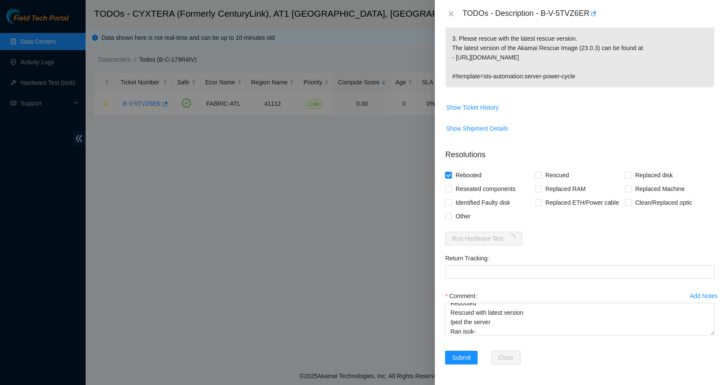
scroll to position [282, 0]
click at [537, 172] on input "Rescued" at bounding box center [538, 175] width 6 height 6
checkbox input "true"
click at [497, 182] on span "Reseated components" at bounding box center [485, 189] width 67 height 14
click at [451, 185] on input "Reseated components" at bounding box center [448, 188] width 6 height 6
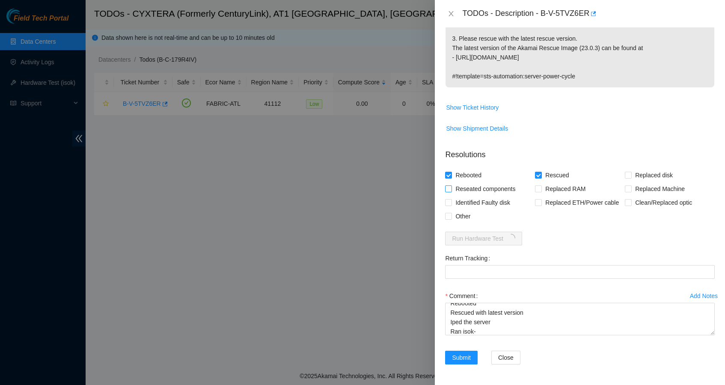
checkbox input "true"
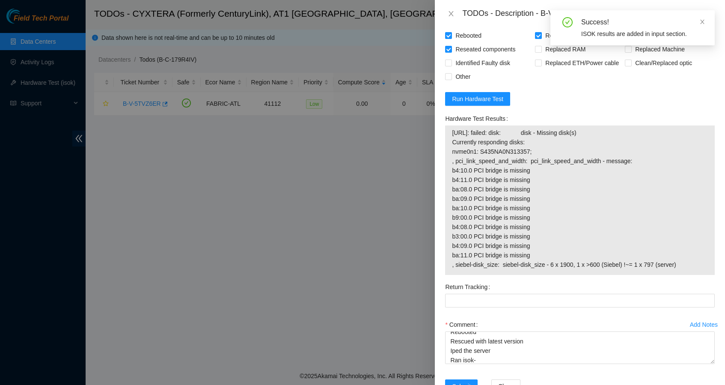
scroll to position [409, 0]
drag, startPoint x: 689, startPoint y: 277, endPoint x: 444, endPoint y: 151, distance: 276.0
click at [444, 151] on div "Hardware Test Results 104.120.208.219: failed: disk: disk - Missing disk(s) Cur…" at bounding box center [580, 195] width 276 height 168
copy tbody "104.120.208.219: failed: disk: disk - Missing disk(s) Currently responding disk…"
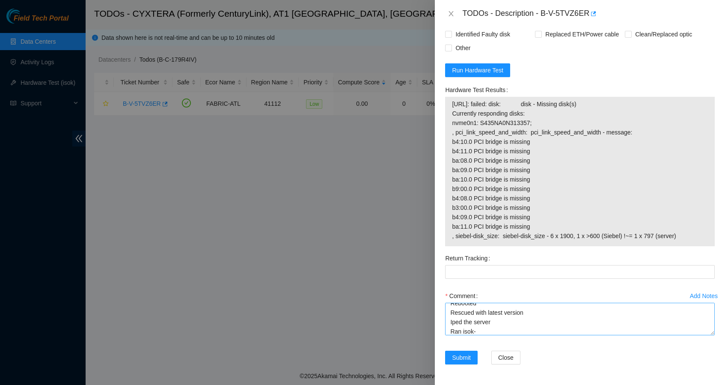
scroll to position [451, 0]
click at [490, 329] on textarea "Shut down safely Removed power cable for 10 minutes Rebooted Rescued with lates…" at bounding box center [580, 319] width 270 height 33
paste textarea "104.120.208.219: failed: disk: disk - Missing disk(s) Currently responding disk…"
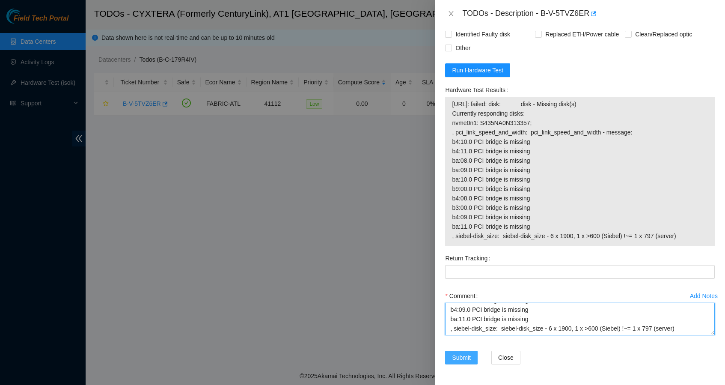
type textarea "Shut down safely Removed power cable for 10 minutes Rebooted Rescued with lates…"
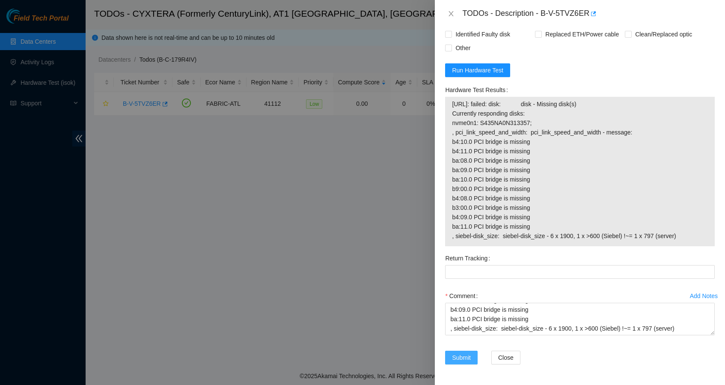
click at [457, 358] on span "Submit" at bounding box center [461, 357] width 19 height 9
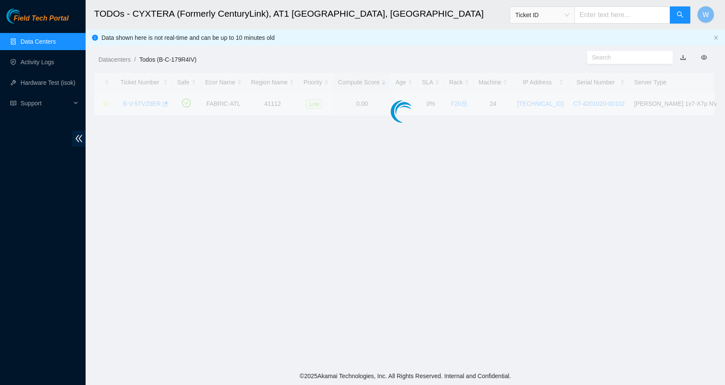
scroll to position [79, 0]
